Goal: Find specific page/section: Find specific page/section

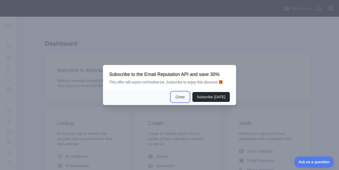
click at [180, 97] on button "Close" at bounding box center [180, 97] width 18 height 10
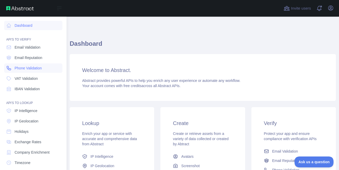
click at [26, 70] on span "Phone Validation" at bounding box center [28, 68] width 27 height 5
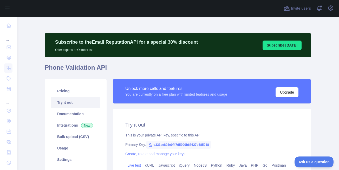
scroll to position [31, 0]
